Goal: Task Accomplishment & Management: Manage account settings

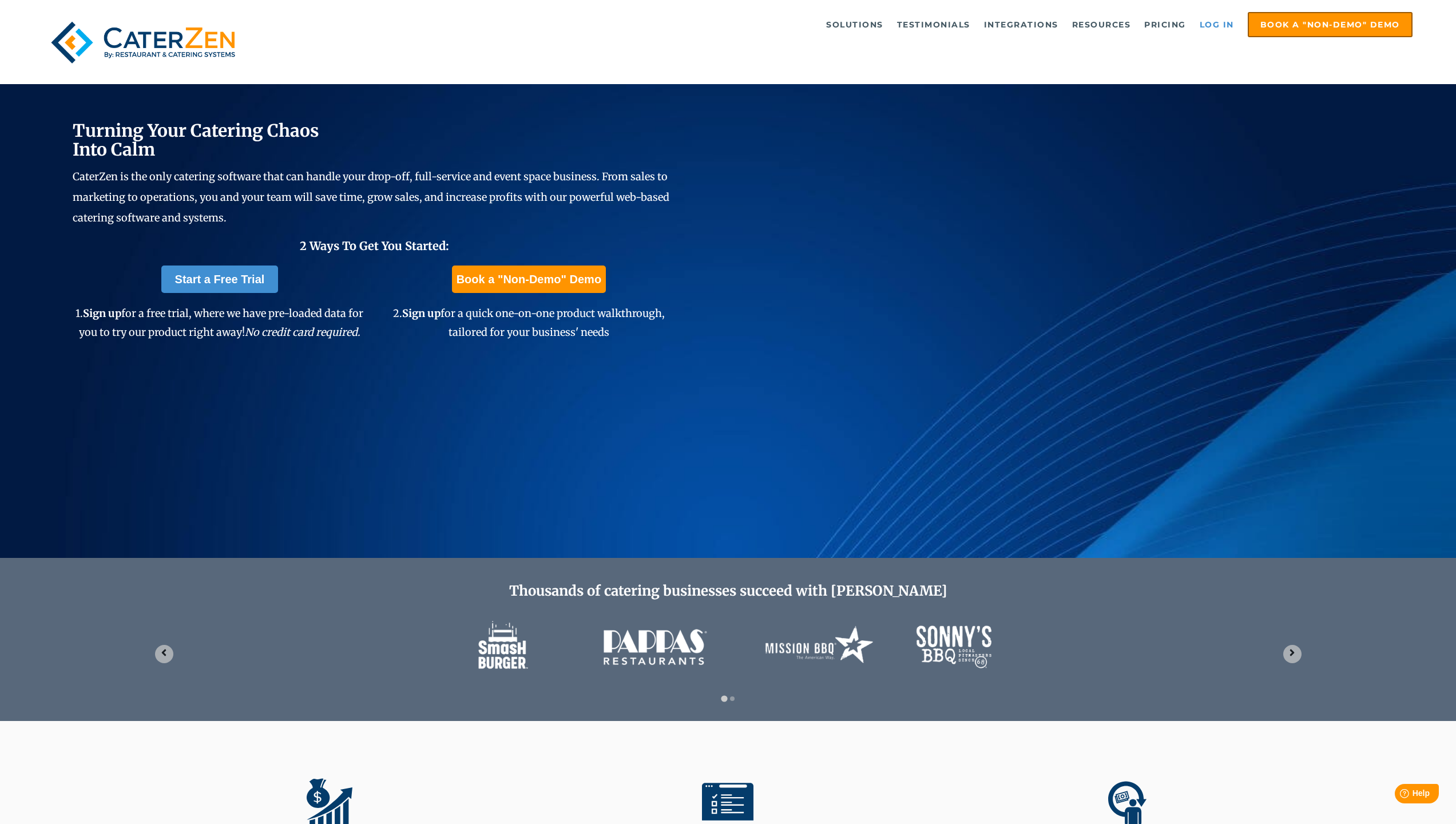
click at [1235, 22] on link "Log in" at bounding box center [1216, 24] width 46 height 23
click at [1207, 26] on link "Log in" at bounding box center [1216, 24] width 46 height 23
